Goal: Find specific page/section: Locate a particular part of the current website

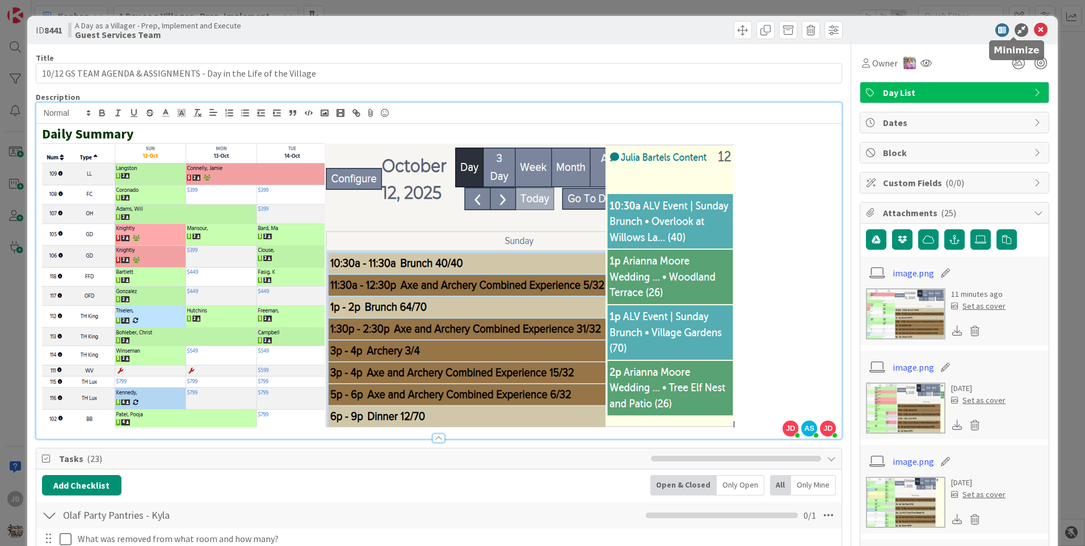
click at [1034, 29] on icon at bounding box center [1041, 30] width 14 height 14
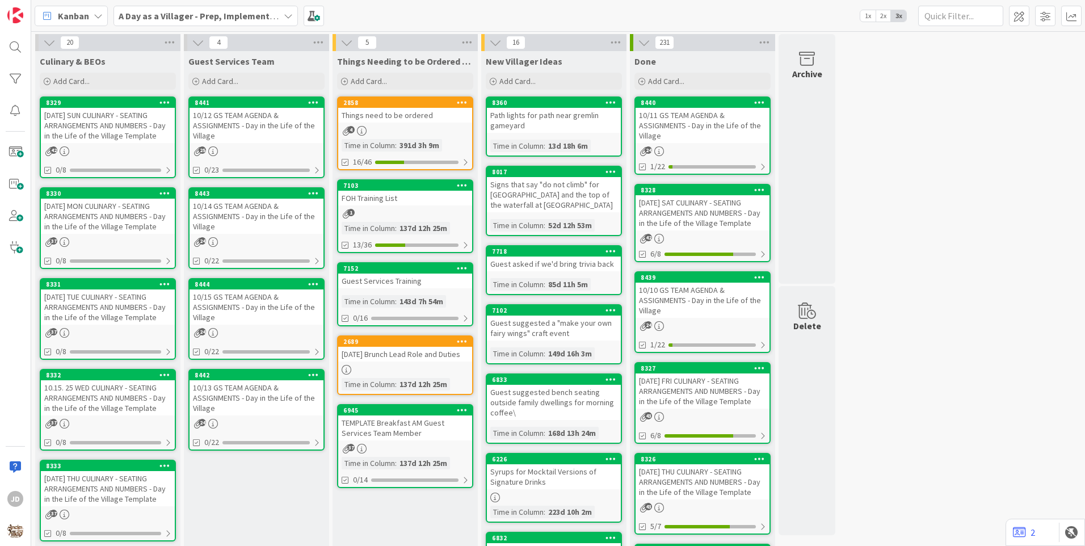
click at [387, 17] on div "Kanban A Day as a Villager - Prep, Implement and Execute 1x 2x 3x" at bounding box center [558, 15] width 1054 height 31
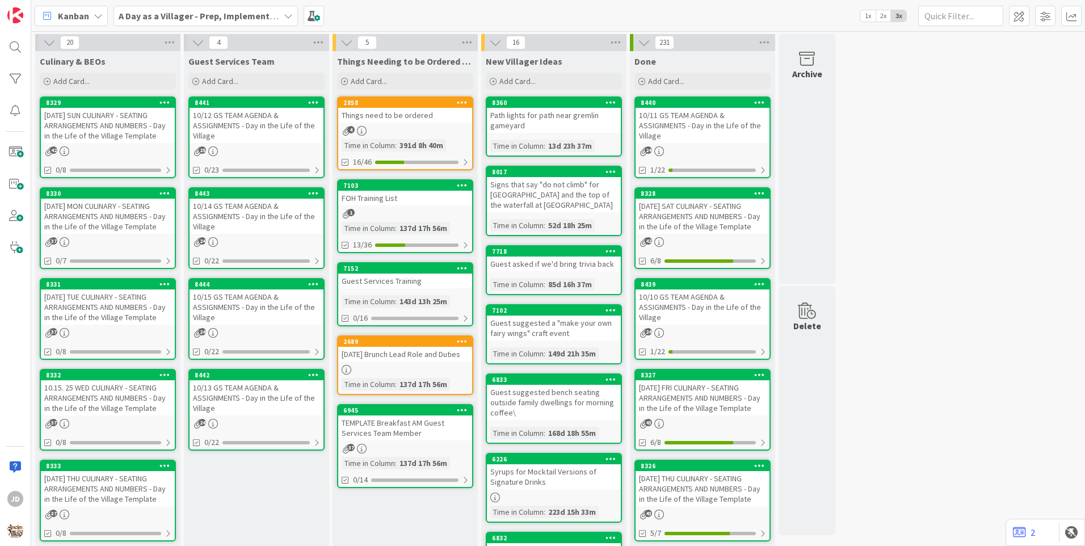
click at [1016, 426] on div "20 Culinary & BEOs Add Card... [PHONE_NUMBER][DATE] SUN CULINARY - SEATING ARRA…" at bounding box center [558, 536] width 1050 height 1004
click at [139, 123] on div "[DATE] SUN CULINARY - SEATING ARRANGEMENTS AND NUMBERS - Day in the Life of the…" at bounding box center [108, 125] width 134 height 35
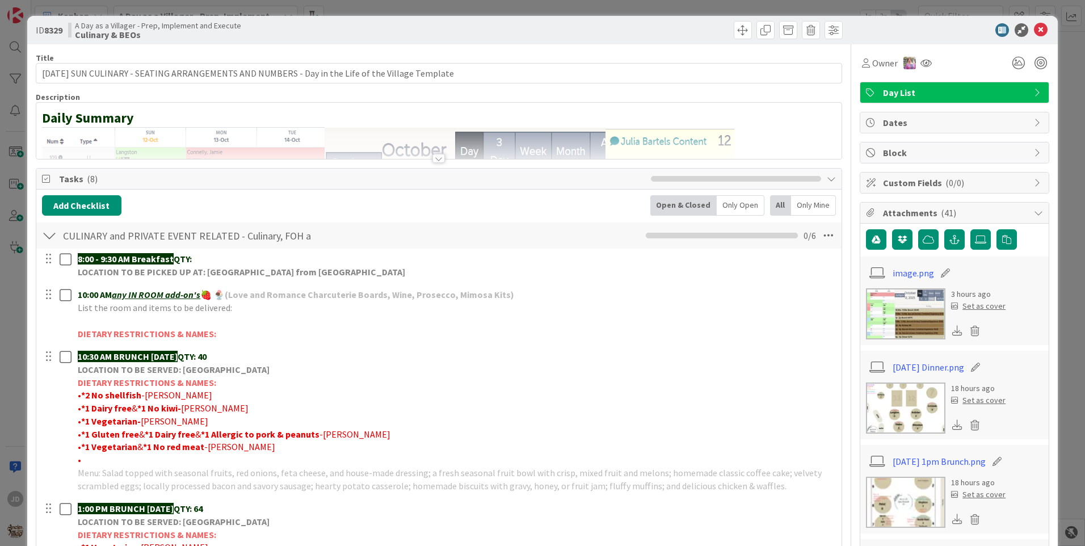
scroll to position [114, 0]
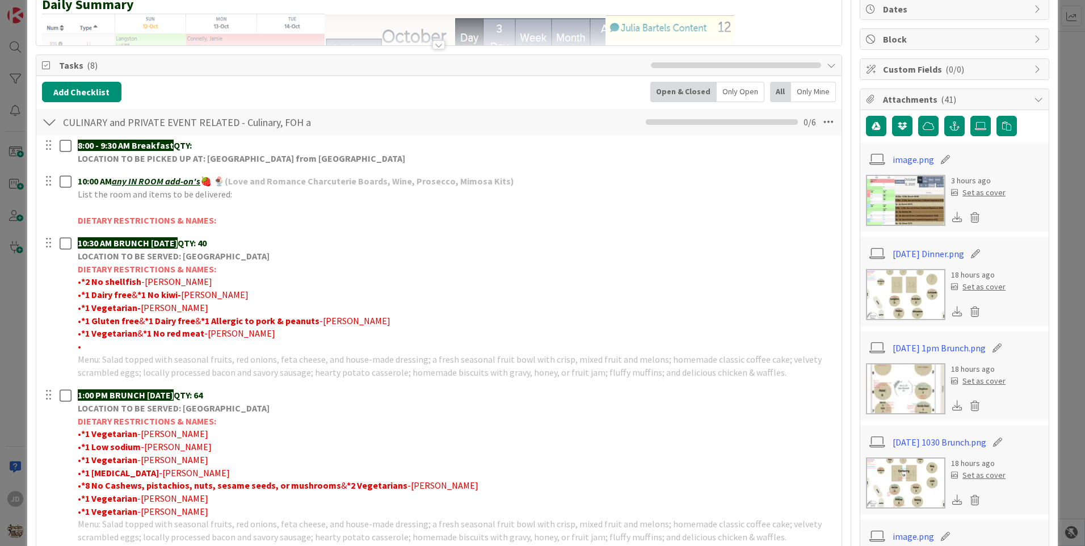
click at [910, 409] on img at bounding box center [905, 388] width 79 height 51
